Goal: Transaction & Acquisition: Purchase product/service

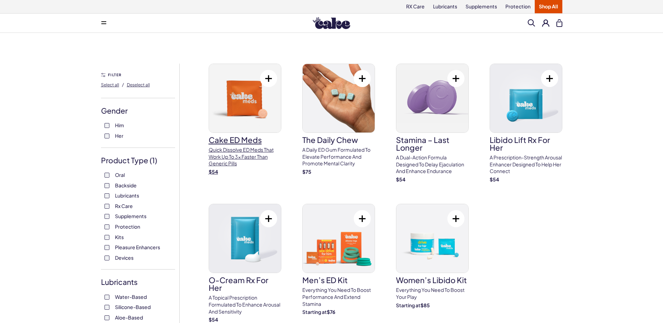
click at [232, 117] on img at bounding box center [245, 98] width 72 height 69
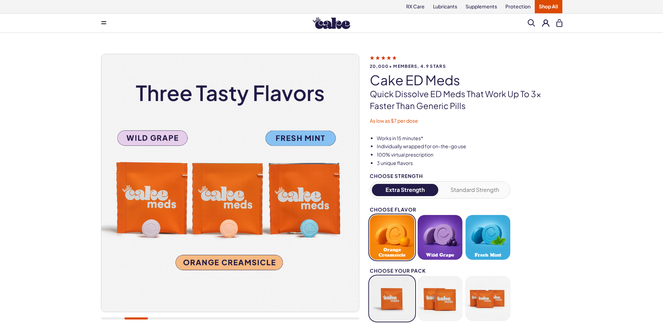
click at [457, 191] on button "Standard Strength" at bounding box center [474, 190] width 67 height 12
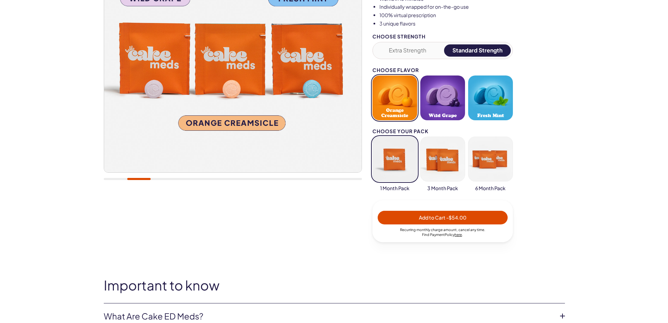
scroll to position [140, 0]
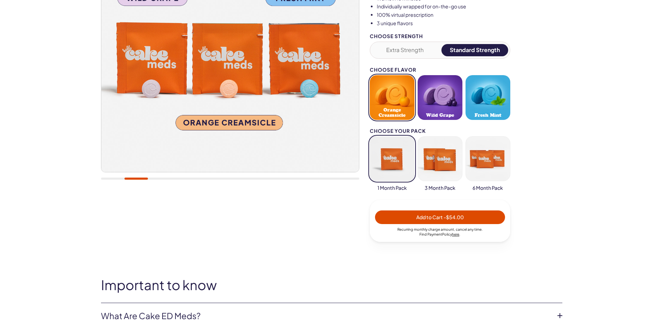
click at [447, 215] on span "- $54.00" at bounding box center [454, 217] width 20 height 6
select select "*"
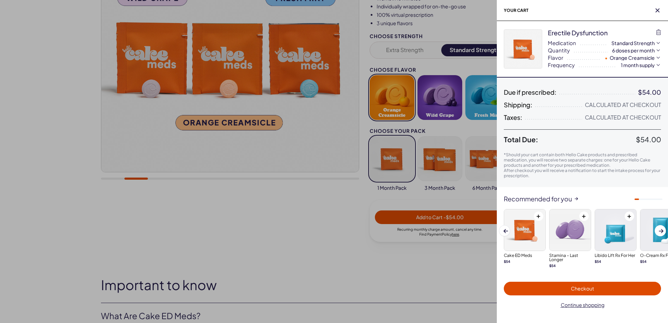
scroll to position [0, 0]
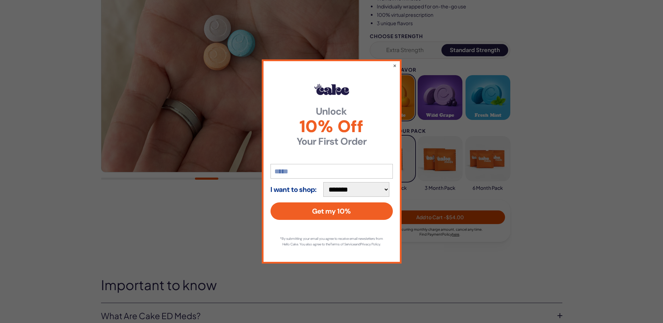
click at [472, 214] on div "**********" at bounding box center [331, 161] width 663 height 323
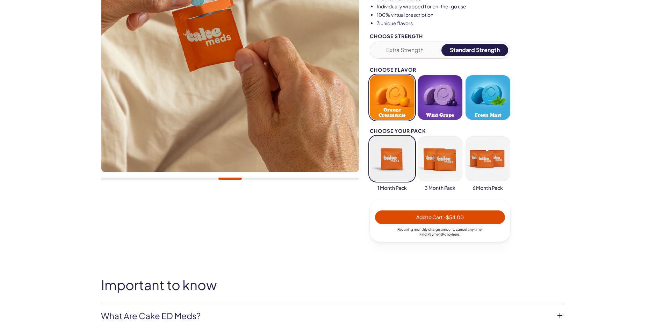
click at [460, 214] on span "- $54.00" at bounding box center [454, 217] width 20 height 6
select select "*"
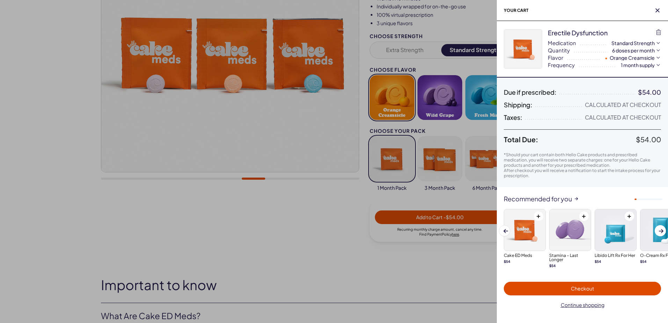
click at [633, 66] on button "1 month supply" at bounding box center [641, 65] width 41 height 7
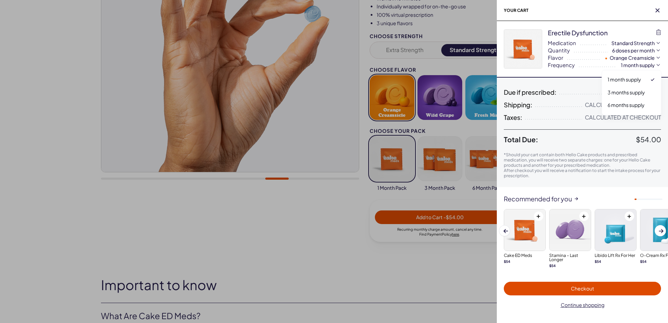
select select "***"
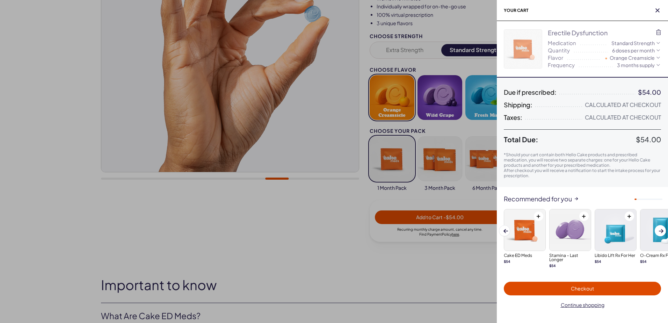
select select "*"
click at [589, 287] on span "Checkout" at bounding box center [582, 288] width 23 height 6
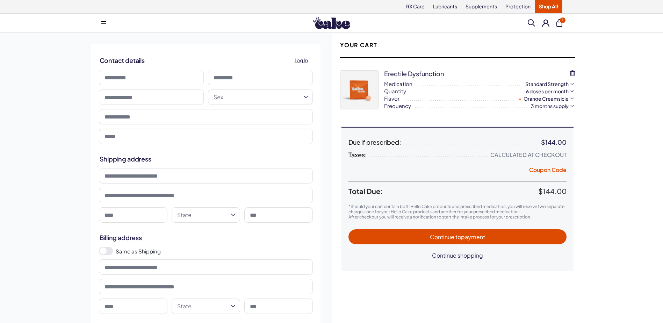
click at [502, 237] on span "Continue to payment" at bounding box center [457, 237] width 204 height 8
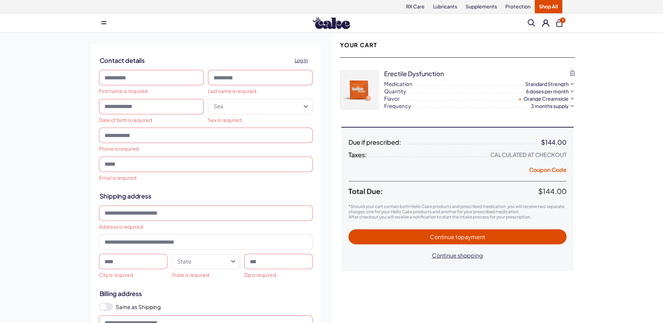
click at [502, 237] on span "Continue to payment" at bounding box center [457, 237] width 204 height 8
click at [560, 25] on button "1" at bounding box center [559, 23] width 6 height 8
